Goal: Task Accomplishment & Management: Manage account settings

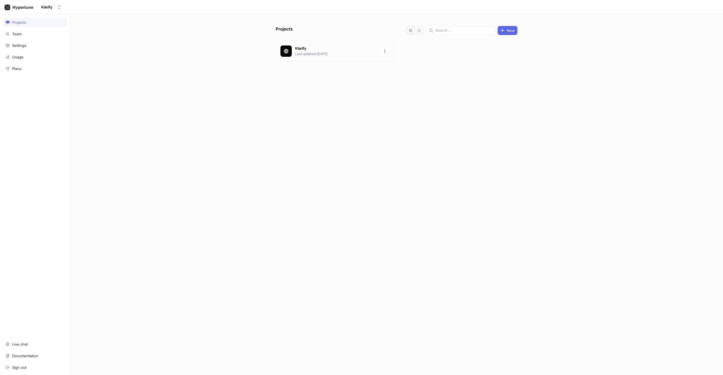
click at [359, 50] on p "Klarify" at bounding box center [336, 49] width 82 height 6
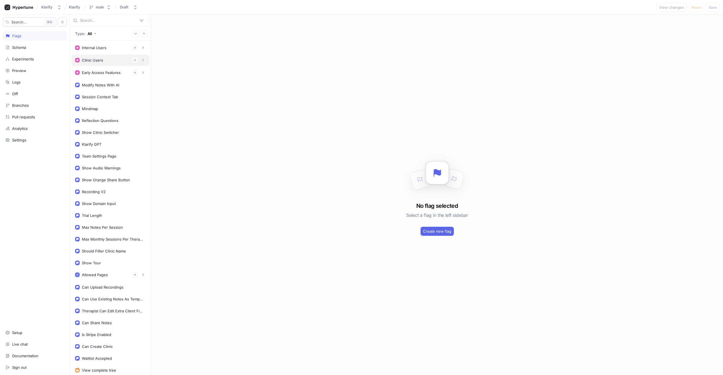
click at [91, 61] on div "Clinic Users" at bounding box center [92, 60] width 21 height 5
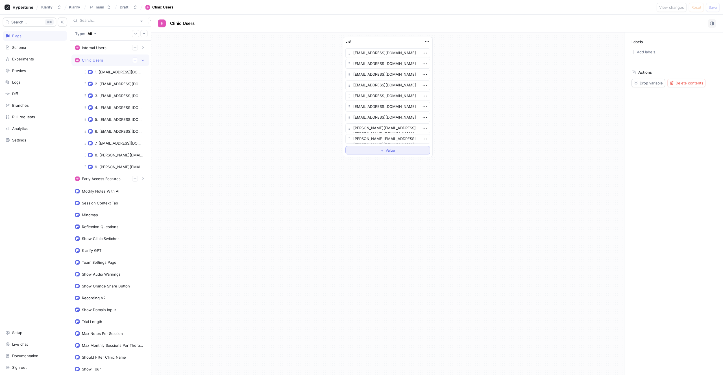
click at [382, 149] on span "＋" at bounding box center [382, 150] width 4 height 3
click at [387, 152] on textarea at bounding box center [387, 150] width 85 height 10
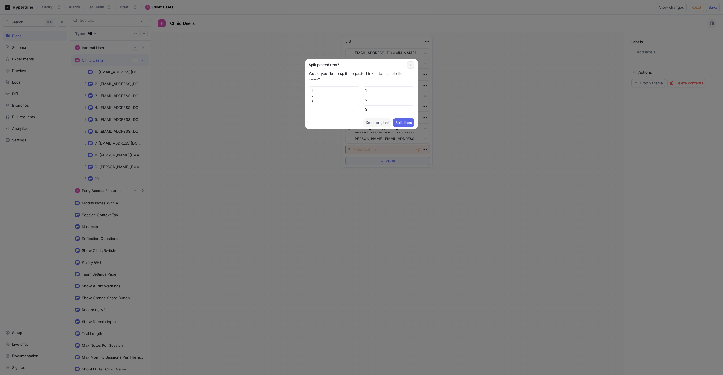
click at [413, 64] on icon "button" at bounding box center [410, 65] width 5 height 5
type textarea "x"
type textarea "Hi [PERSON_NAME], Thank you. I will check the wifi issue. The two sessions were…"
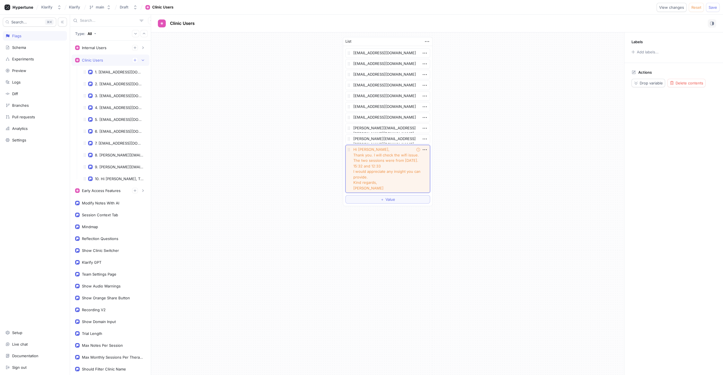
click at [382, 164] on textarea "Hi [PERSON_NAME], Thank you. I will check the wifi issue. The two sessions were…" at bounding box center [387, 169] width 85 height 48
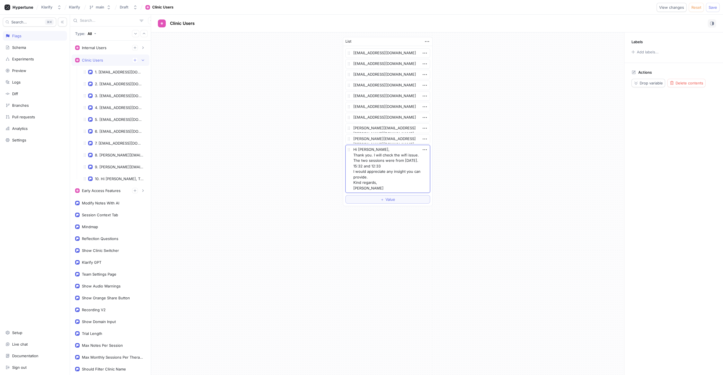
type textarea "x"
click at [359, 151] on textarea at bounding box center [387, 150] width 85 height 10
paste textarea "[EMAIL_ADDRESS][DOMAIN_NAME]"
type textarea "x"
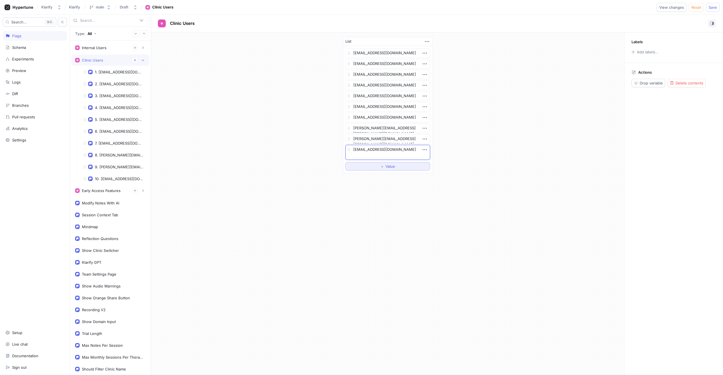
type textarea "[EMAIL_ADDRESS][DOMAIN_NAME]"
click at [369, 163] on button "＋ Value" at bounding box center [387, 166] width 85 height 8
click at [426, 164] on icon "button" at bounding box center [425, 166] width 6 height 6
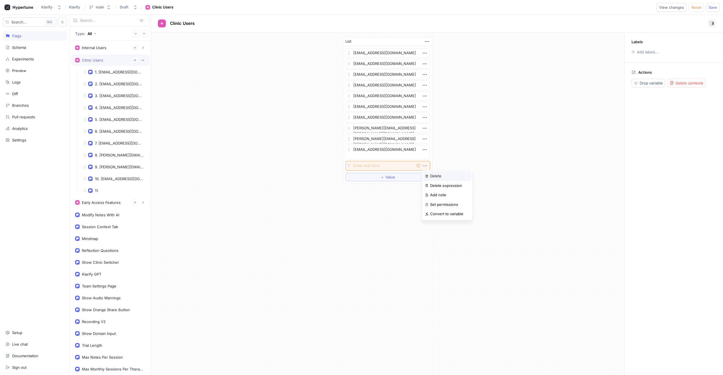
click at [425, 174] on div "Delete" at bounding box center [447, 176] width 48 height 10
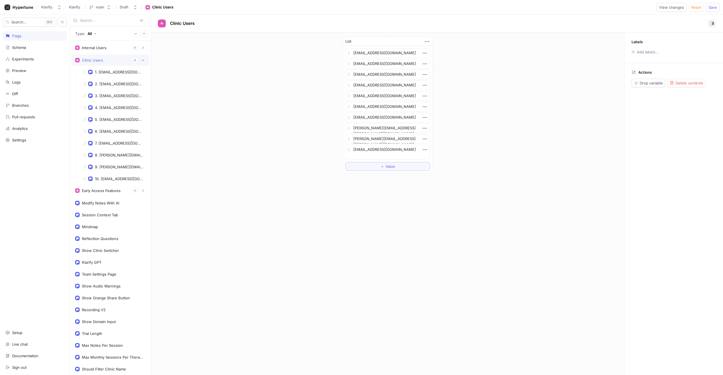
click at [454, 147] on div "List [EMAIL_ADDRESS][DOMAIN_NAME] [EMAIL_ADDRESS][DOMAIN_NAME] [EMAIL_ADDRESS][…" at bounding box center [387, 104] width 473 height 145
click at [710, 8] on span "Save" at bounding box center [713, 7] width 8 height 3
click at [295, 134] on div "List [EMAIL_ADDRESS][DOMAIN_NAME] [EMAIL_ADDRESS][DOMAIN_NAME] [EMAIL_ADDRESS][…" at bounding box center [387, 104] width 473 height 145
click at [293, 140] on div "List [EMAIL_ADDRESS][DOMAIN_NAME] [EMAIL_ADDRESS][DOMAIN_NAME] [EMAIL_ADDRESS][…" at bounding box center [387, 104] width 473 height 145
click at [297, 164] on div "List [EMAIL_ADDRESS][DOMAIN_NAME] [EMAIL_ADDRESS][DOMAIN_NAME] [EMAIL_ADDRESS][…" at bounding box center [387, 104] width 473 height 145
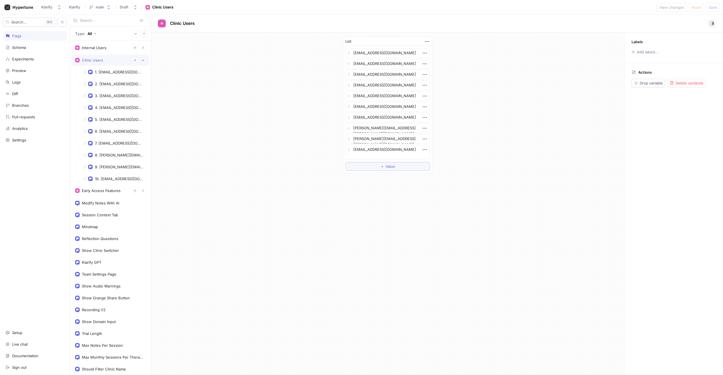
type textarea "x"
